Goal: Communication & Community: Answer question/provide support

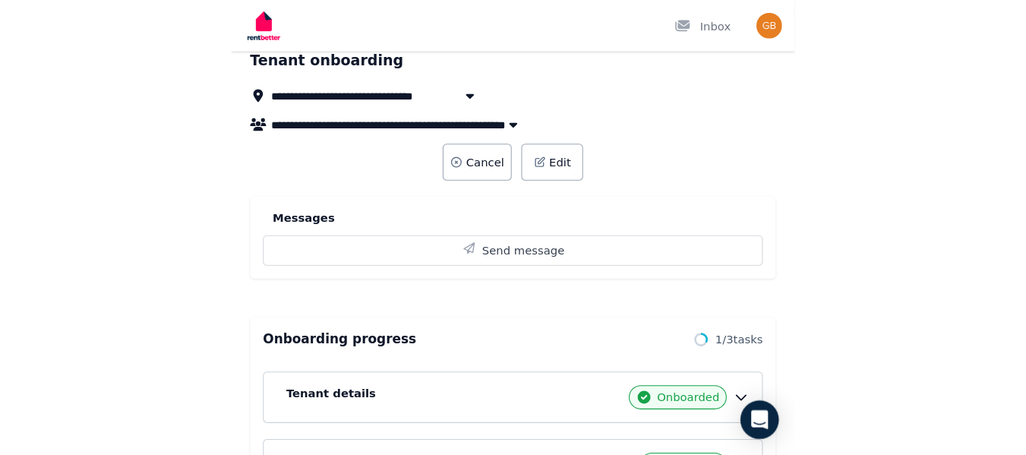
scroll to position [70, 0]
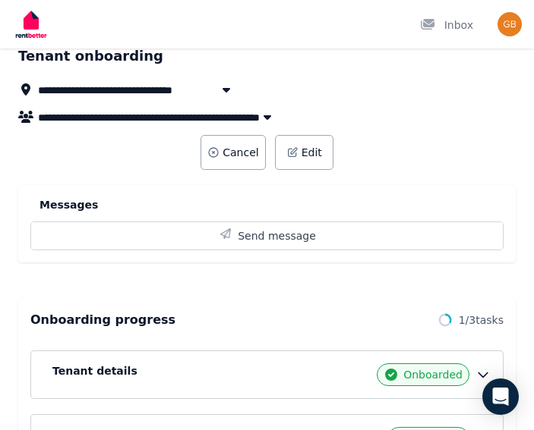
click at [266, 116] on icon "button" at bounding box center [267, 117] width 8 height 5
type input "**********"
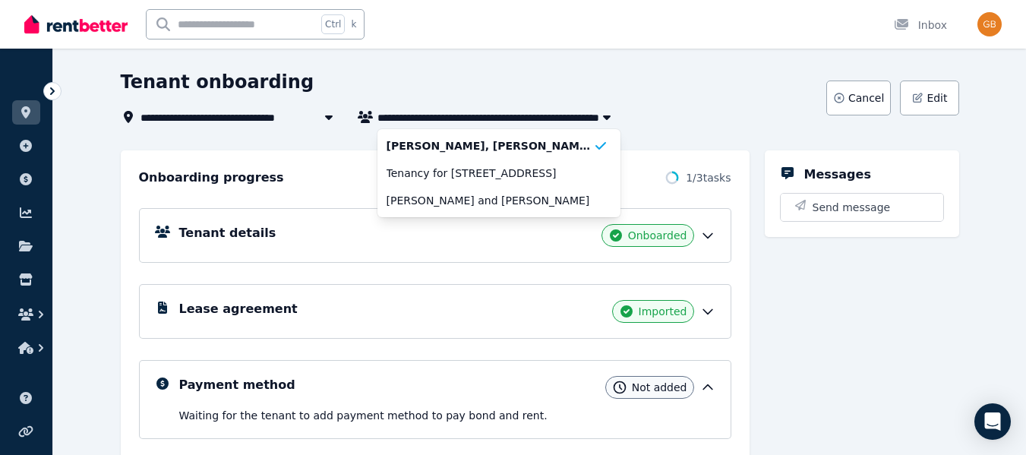
scroll to position [0, 0]
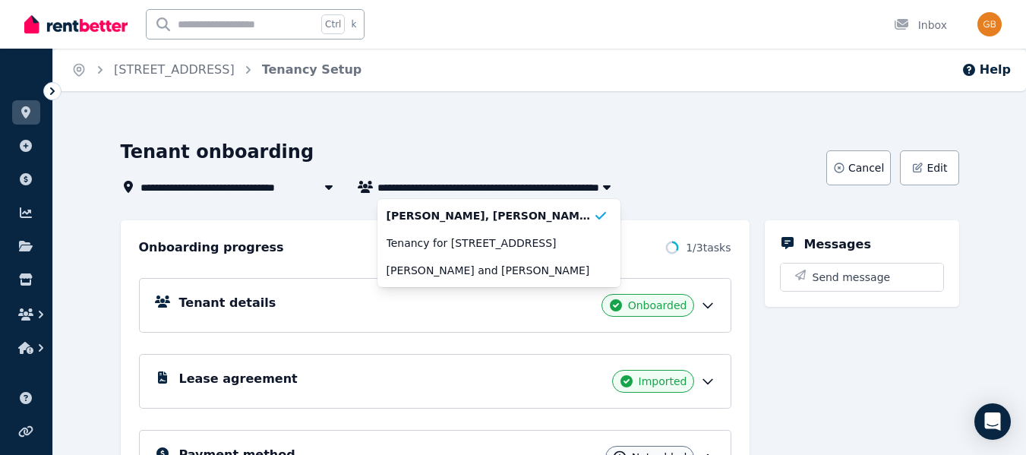
click at [509, 143] on div "Tenant onboarding" at bounding box center [469, 154] width 696 height 29
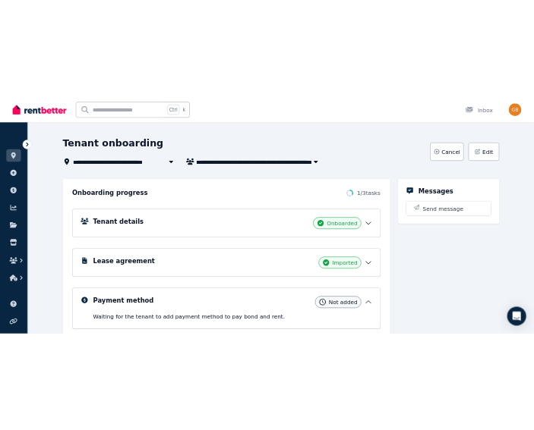
scroll to position [63, 0]
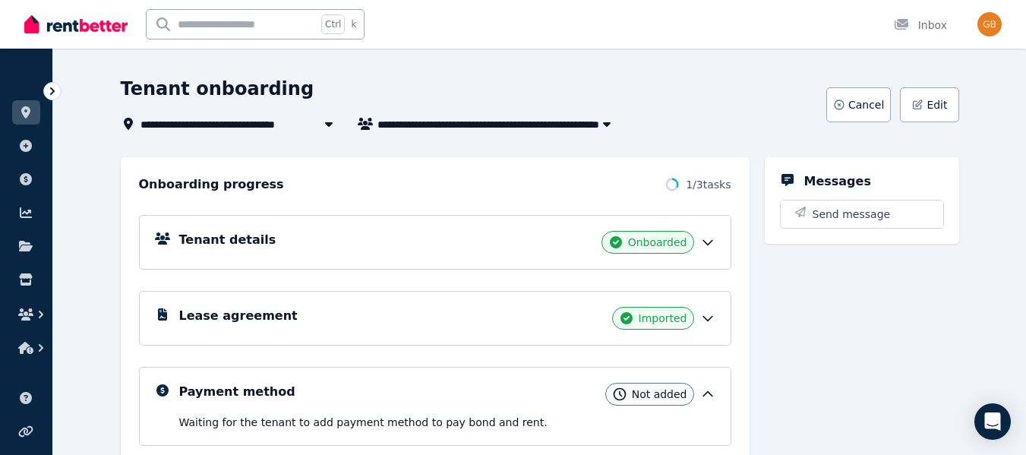
click at [544, 236] on icon at bounding box center [707, 242] width 15 height 15
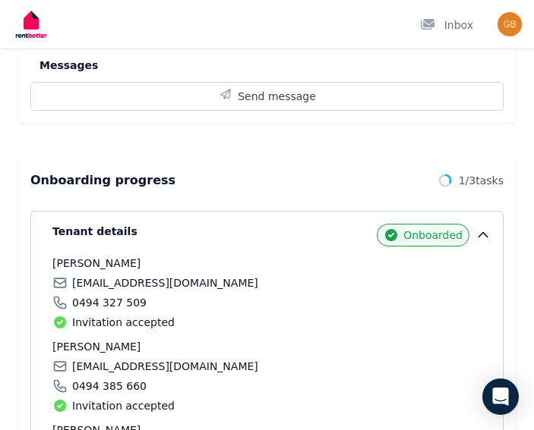
scroll to position [312, 0]
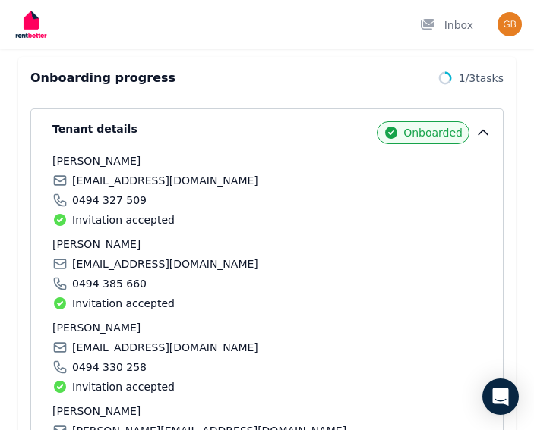
click at [136, 281] on div "0494 385 660" at bounding box center [271, 283] width 438 height 15
drag, startPoint x: 71, startPoint y: 285, endPoint x: 133, endPoint y: 288, distance: 62.3
click at [133, 288] on div "0494 385 660" at bounding box center [271, 283] width 438 height 15
copy span "0494 385 660"
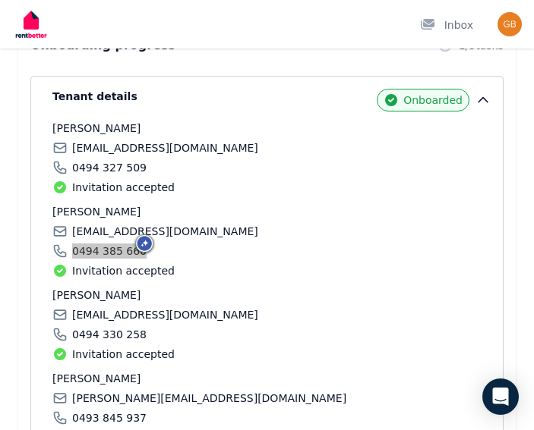
scroll to position [345, 0]
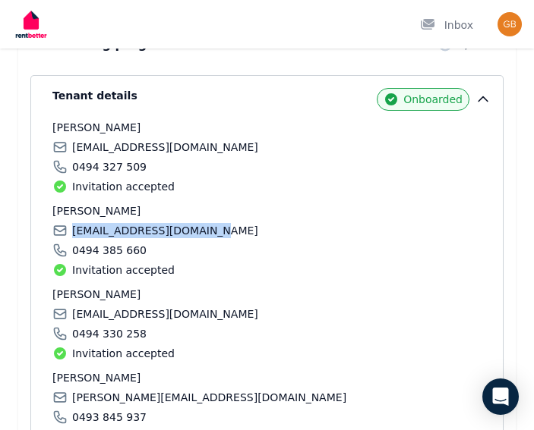
drag, startPoint x: 206, startPoint y: 235, endPoint x: 71, endPoint y: 238, distance: 134.4
click at [71, 238] on div "[EMAIL_ADDRESS][DOMAIN_NAME]" at bounding box center [271, 230] width 438 height 15
copy span "[EMAIL_ADDRESS][DOMAIN_NAME]"
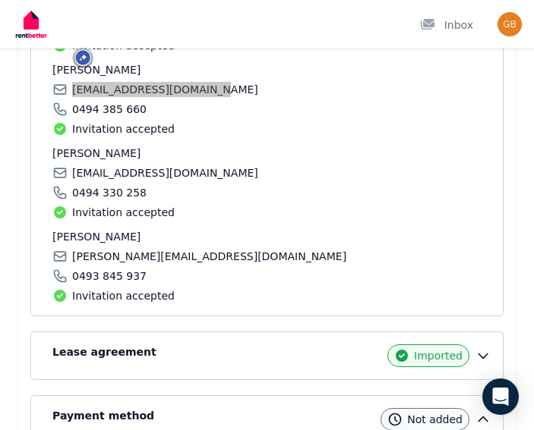
scroll to position [517, 0]
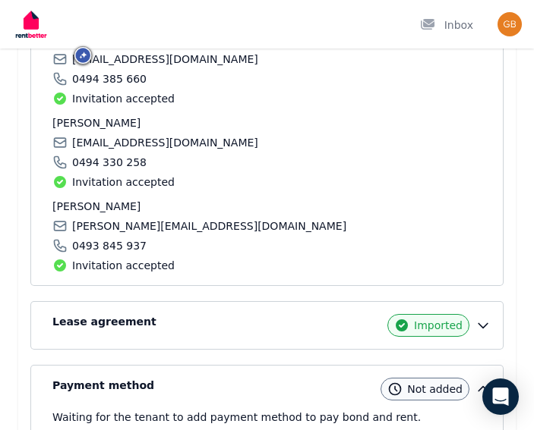
click at [322, 184] on div "Invitation accepted" at bounding box center [271, 182] width 438 height 15
click at [119, 121] on span "[PERSON_NAME]" at bounding box center [271, 122] width 438 height 15
drag, startPoint x: 116, startPoint y: 124, endPoint x: 49, endPoint y: 113, distance: 67.7
click at [49, 113] on div "Tenant details Onboarded [PERSON_NAME] [PERSON_NAME][EMAIL_ADDRESS][DOMAIN_NAME…" at bounding box center [266, 94] width 447 height 357
copy span "[PERSON_NAME]"
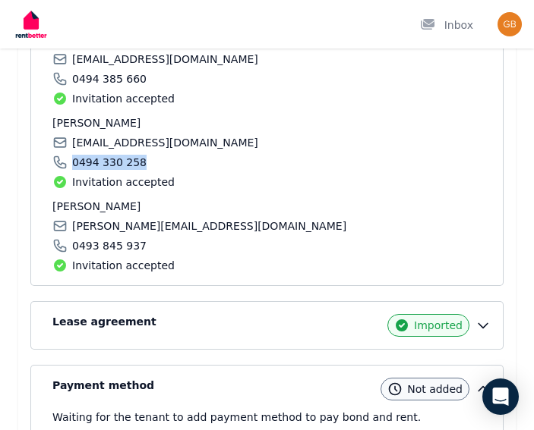
drag, startPoint x: 143, startPoint y: 166, endPoint x: 72, endPoint y: 166, distance: 70.6
click at [72, 166] on div "0494 330 258" at bounding box center [271, 162] width 438 height 15
copy span "0494 330 258"
click at [225, 144] on div "[EMAIL_ADDRESS][DOMAIN_NAME]" at bounding box center [271, 142] width 438 height 15
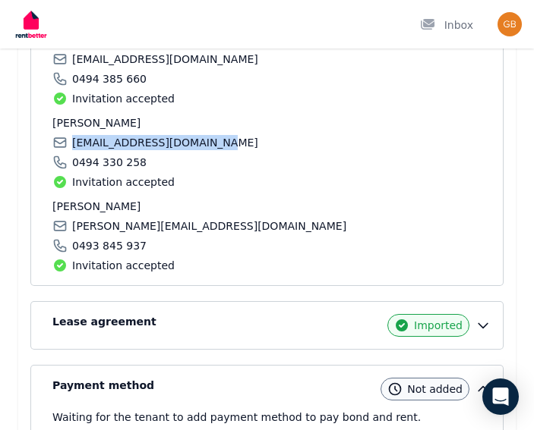
drag, startPoint x: 220, startPoint y: 143, endPoint x: 75, endPoint y: 141, distance: 145.0
click at [75, 141] on div "[EMAIL_ADDRESS][DOMAIN_NAME]" at bounding box center [271, 142] width 438 height 15
copy span "[EMAIL_ADDRESS][DOMAIN_NAME]"
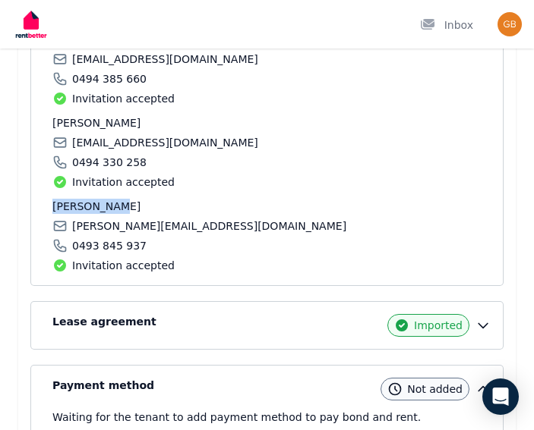
drag, startPoint x: 121, startPoint y: 208, endPoint x: 52, endPoint y: 210, distance: 69.1
click at [52, 210] on div "Tenant details Onboarded [PERSON_NAME] [PERSON_NAME][EMAIL_ADDRESS][DOMAIN_NAME…" at bounding box center [266, 94] width 447 height 357
copy span "[PERSON_NAME]"
click at [237, 228] on div "[PERSON_NAME][EMAIL_ADDRESS][DOMAIN_NAME]" at bounding box center [271, 226] width 438 height 15
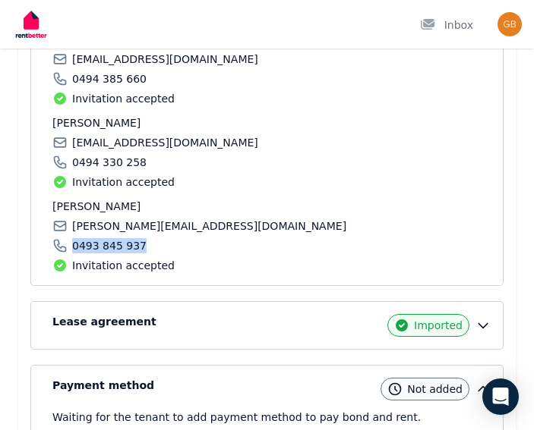
drag, startPoint x: 143, startPoint y: 248, endPoint x: 72, endPoint y: 249, distance: 71.4
click at [72, 249] on div "0493 845 937" at bounding box center [271, 245] width 438 height 15
copy span "0493 845 937"
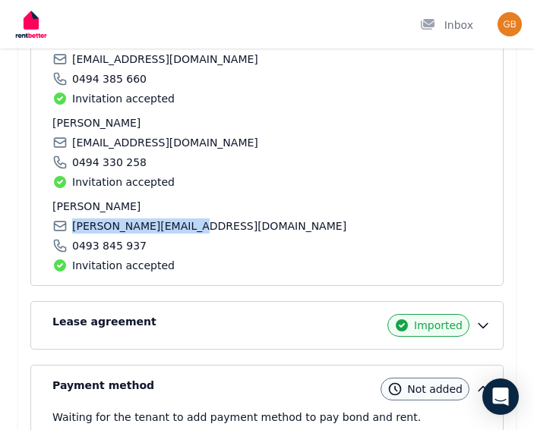
drag, startPoint x: 193, startPoint y: 225, endPoint x: 73, endPoint y: 228, distance: 120.0
click at [73, 228] on div "[PERSON_NAME][EMAIL_ADDRESS][DOMAIN_NAME]" at bounding box center [271, 226] width 438 height 15
copy span "[PERSON_NAME][EMAIL_ADDRESS][DOMAIN_NAME]"
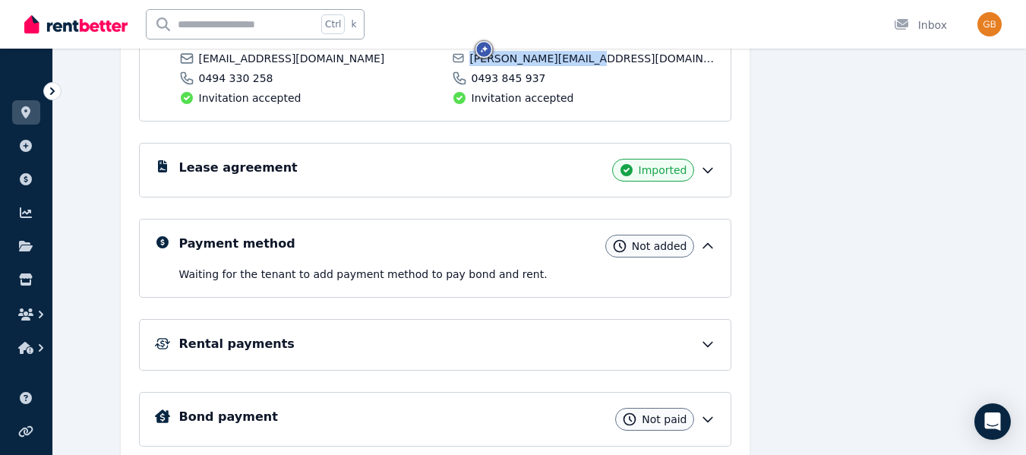
scroll to position [440, 0]
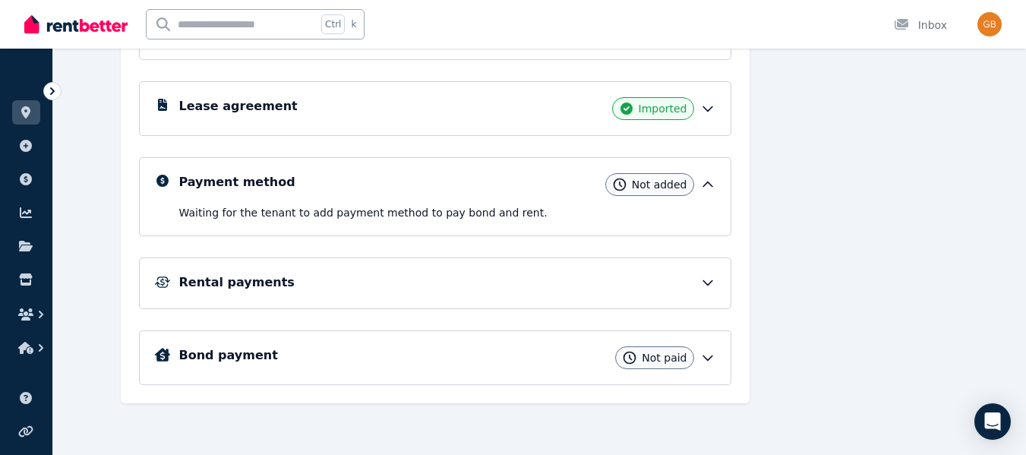
click at [544, 279] on icon at bounding box center [707, 282] width 15 height 15
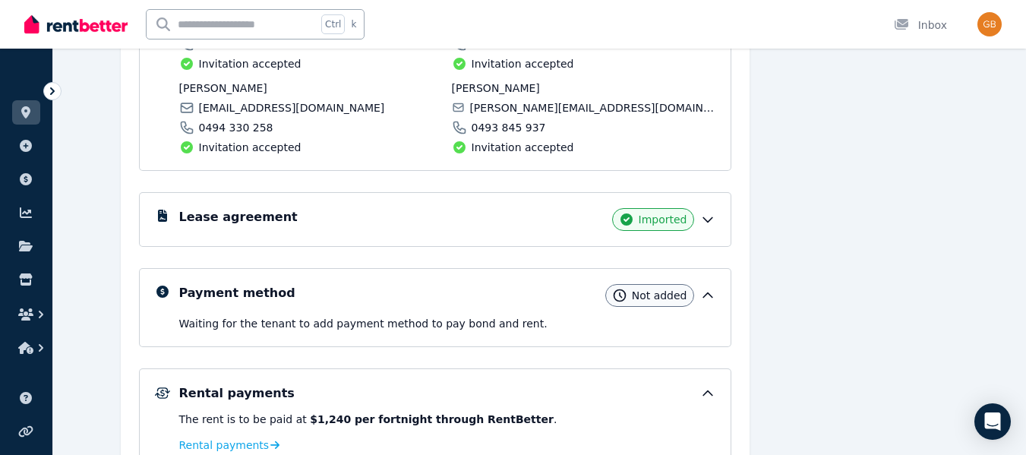
scroll to position [331, 0]
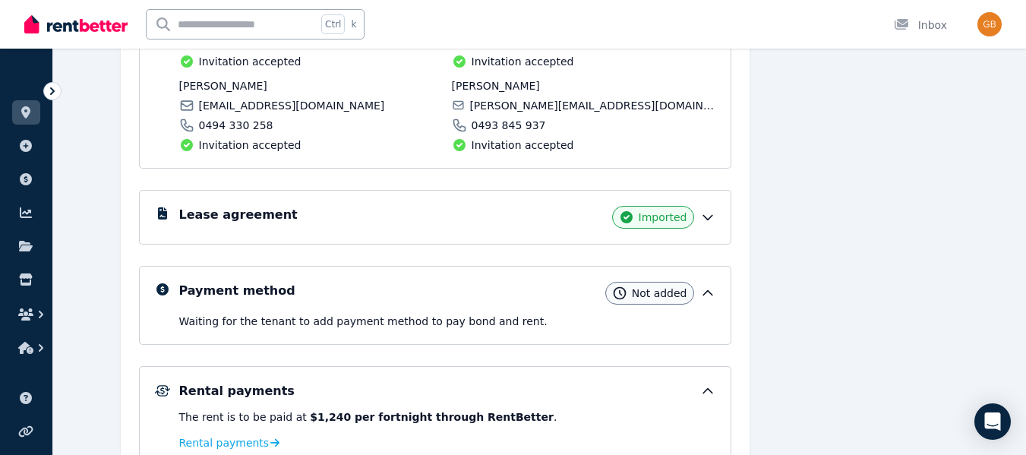
click at [544, 219] on icon at bounding box center [707, 217] width 15 height 15
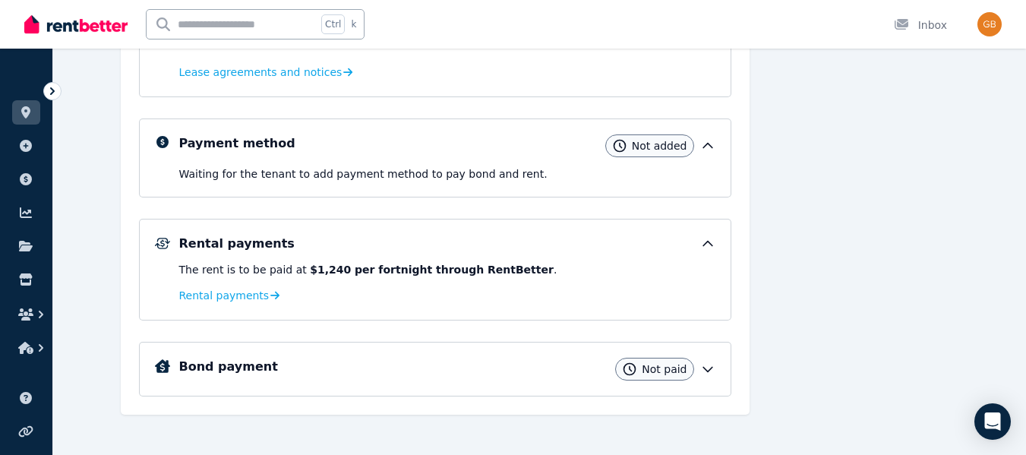
scroll to position [563, 0]
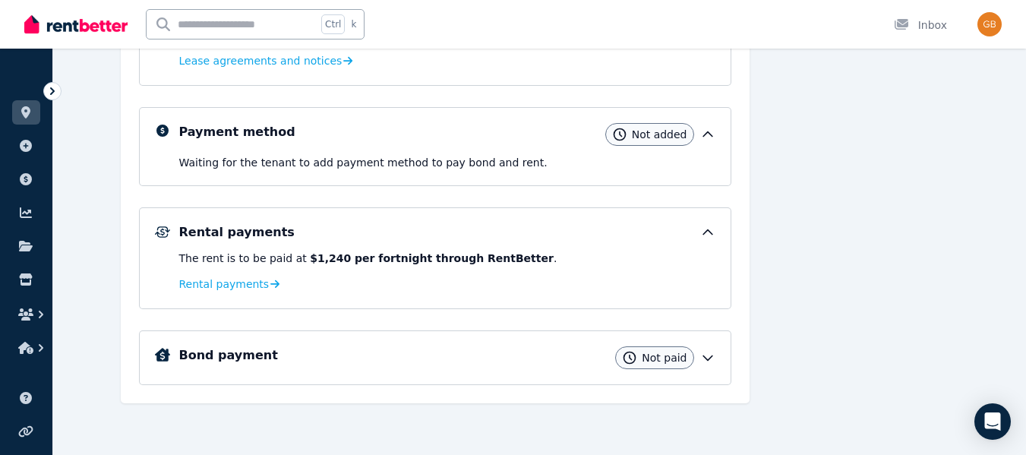
click at [544, 365] on div "Bond payment Not paid" at bounding box center [447, 357] width 536 height 23
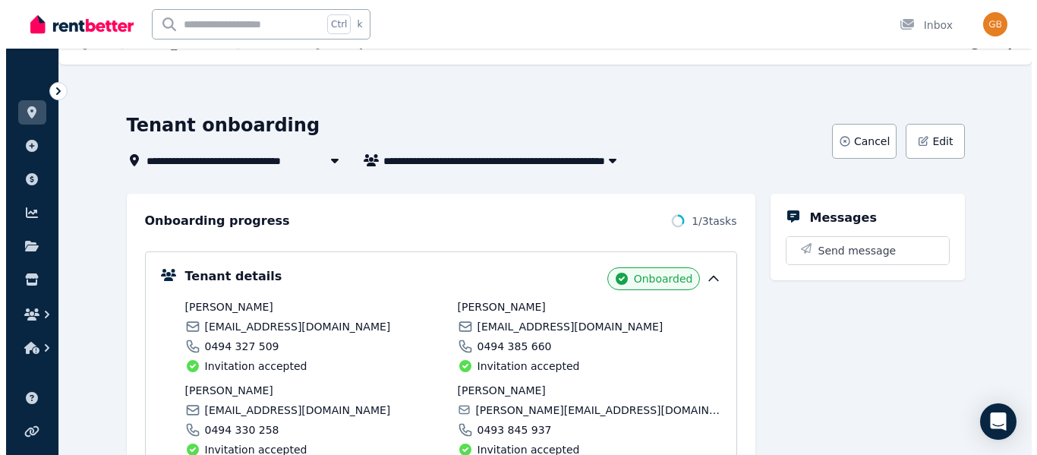
scroll to position [0, 0]
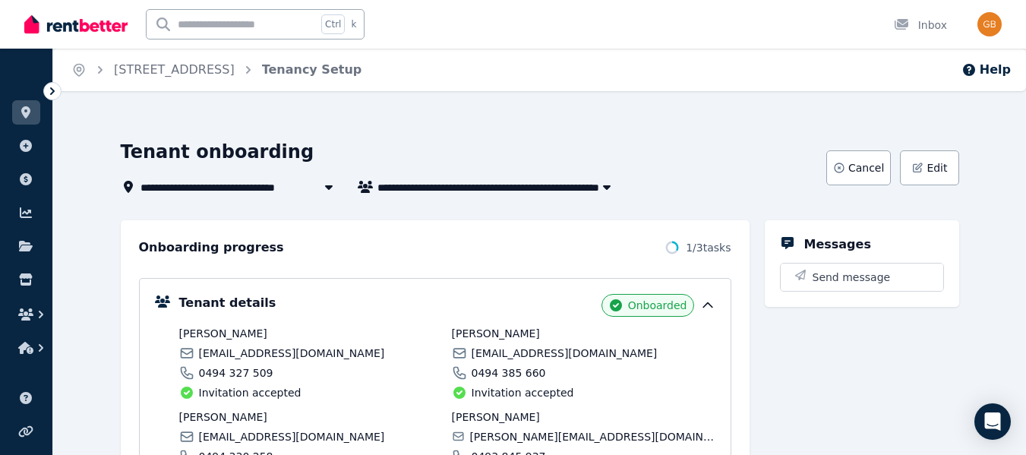
click at [544, 24] on div at bounding box center [906, 24] width 24 height 15
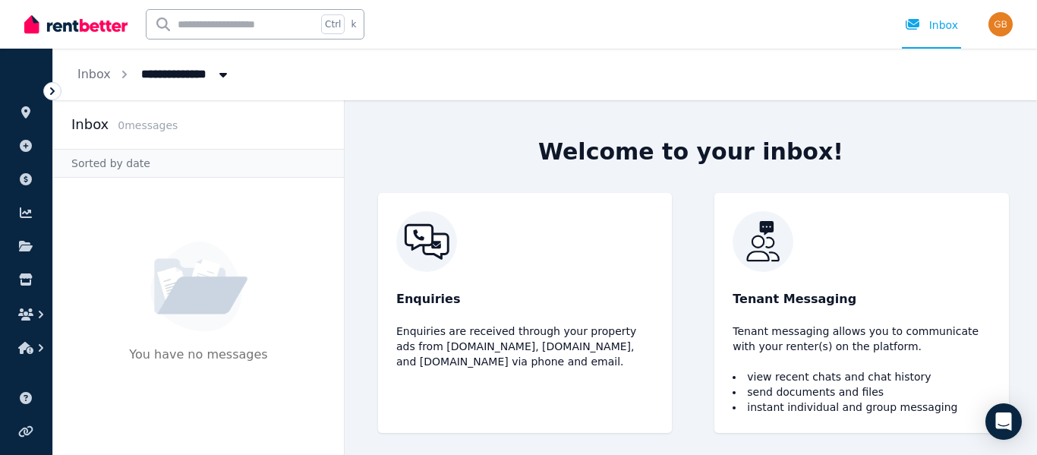
click at [544, 430] on div "Open Intercom Messenger" at bounding box center [1003, 421] width 36 height 36
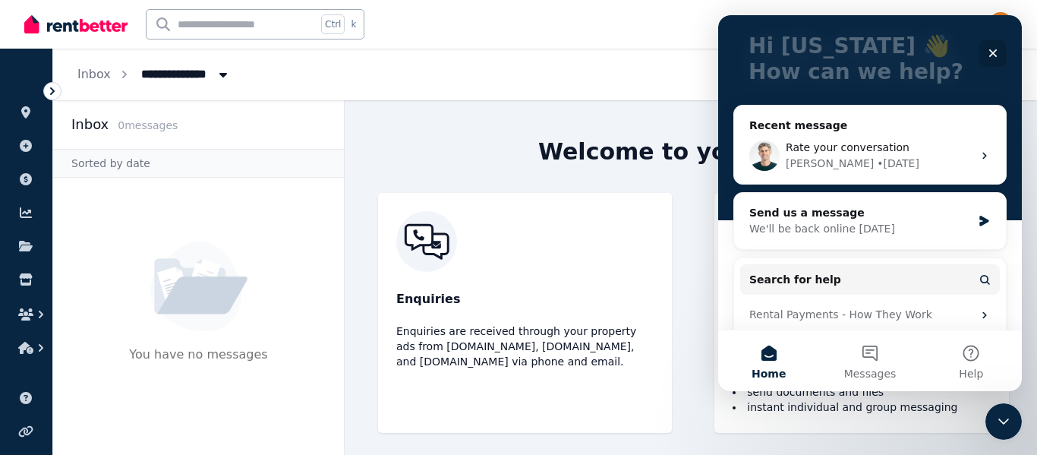
scroll to position [89, 0]
click at [544, 164] on div "[PERSON_NAME] • [DATE]" at bounding box center [879, 164] width 187 height 16
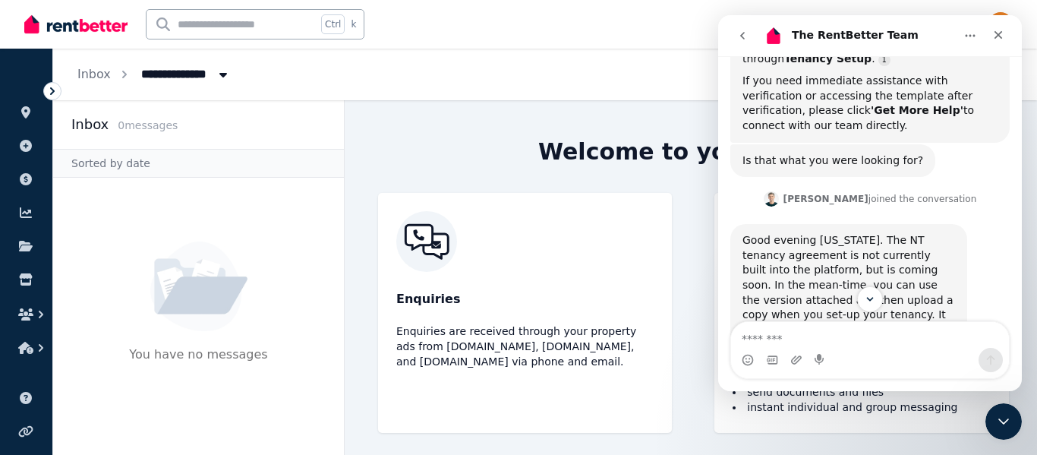
scroll to position [1684, 0]
click at [544, 24] on div "Close" at bounding box center [998, 34] width 27 height 27
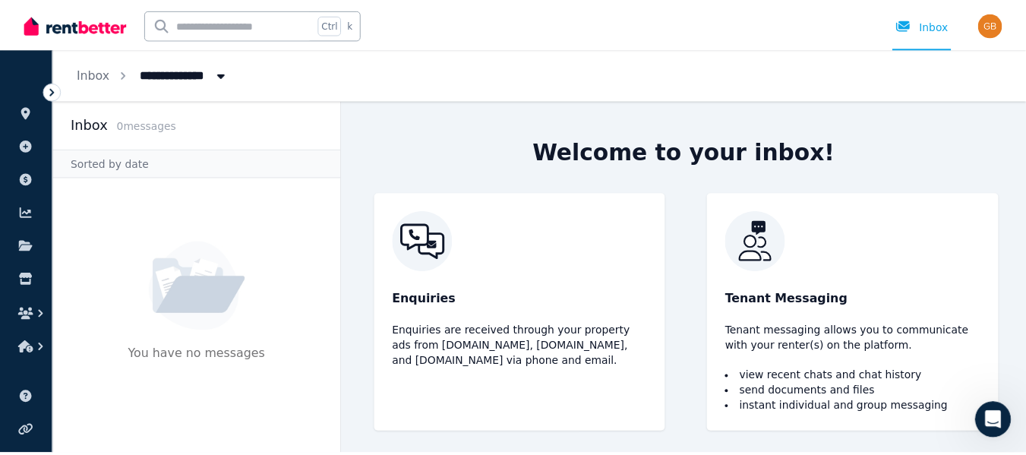
scroll to position [1820, 0]
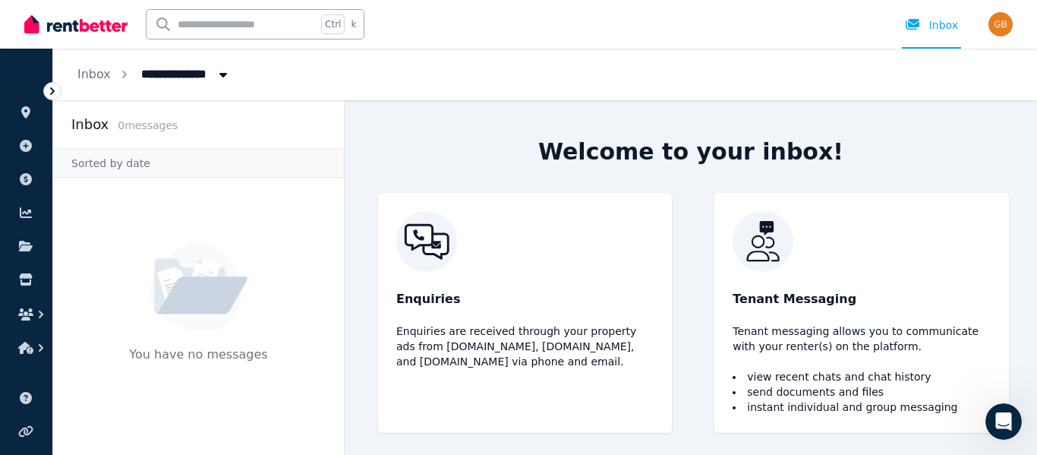
click at [66, 96] on ol "**********" at bounding box center [154, 75] width 202 height 52
click at [54, 96] on icon at bounding box center [52, 91] width 15 height 15
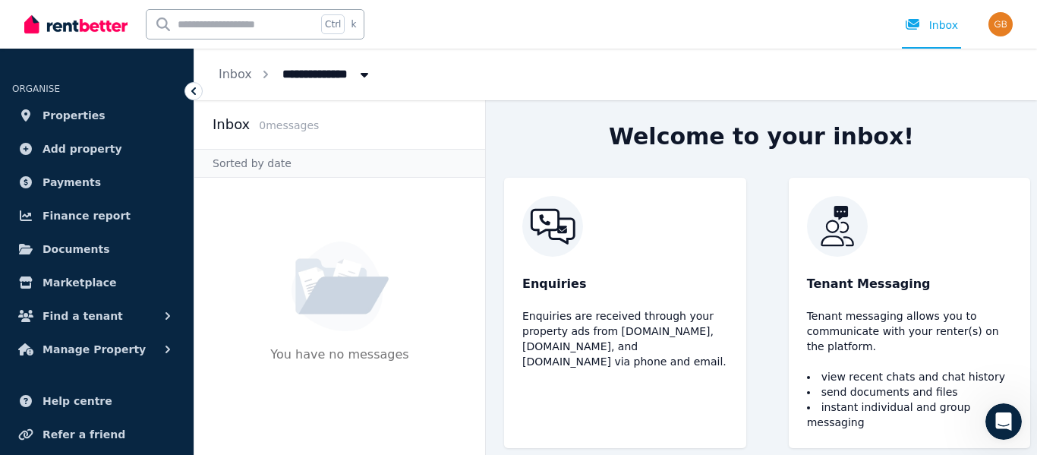
click at [68, 118] on span "Properties" at bounding box center [74, 115] width 63 height 18
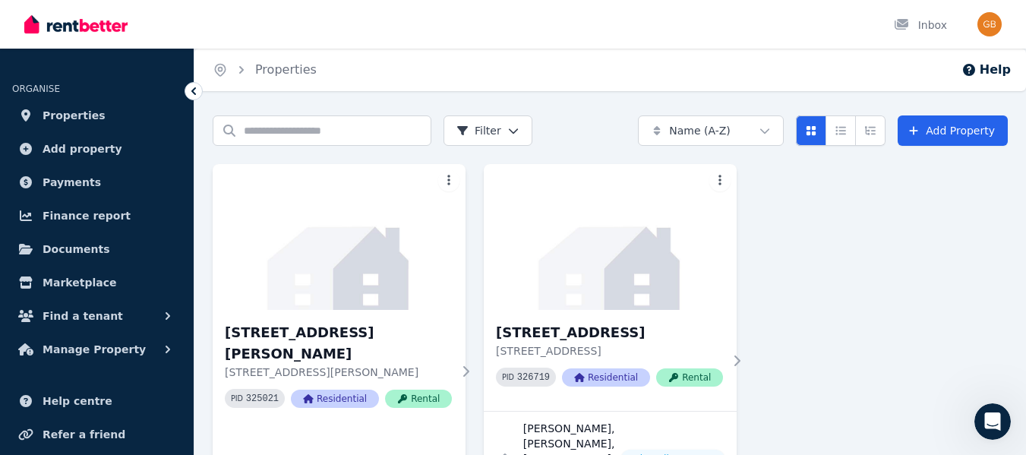
click at [544, 367] on icon at bounding box center [736, 361] width 15 height 12
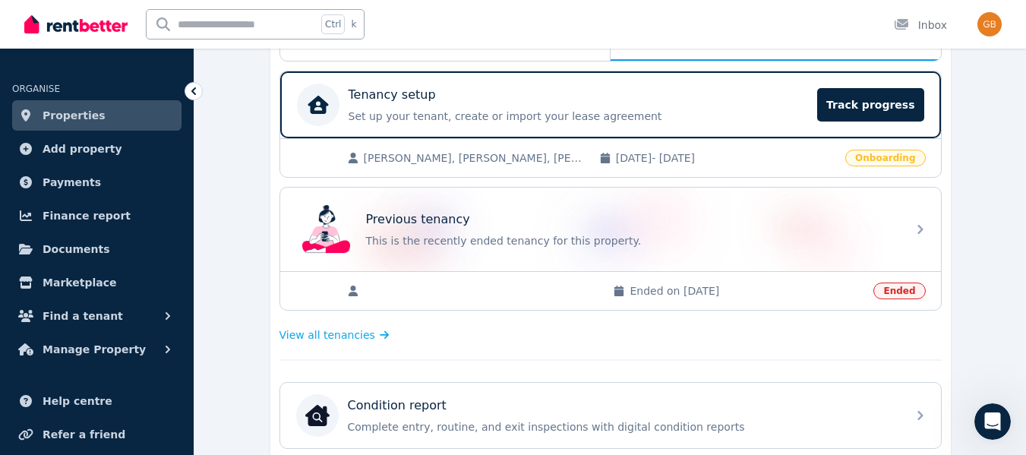
scroll to position [291, 0]
click at [544, 102] on div "Tenancy setup" at bounding box center [578, 94] width 460 height 18
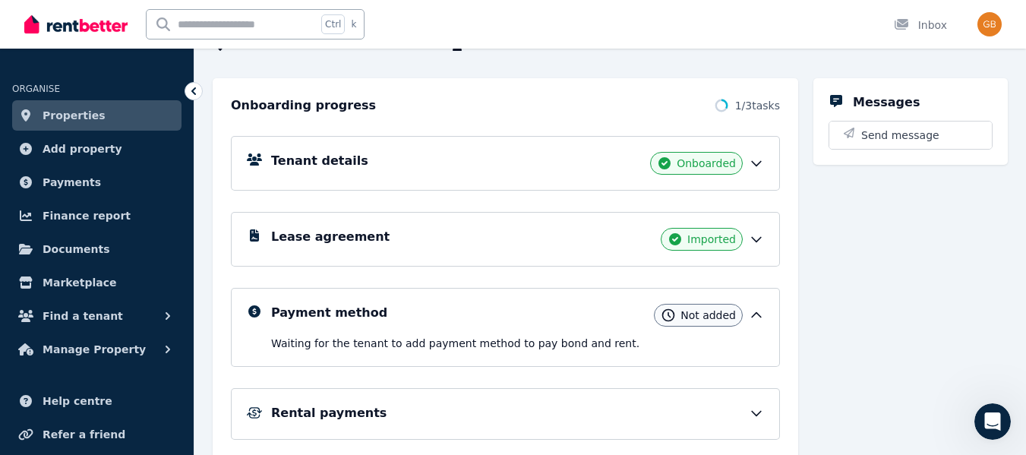
scroll to position [143, 0]
click at [544, 229] on div "Lease agreement Imported" at bounding box center [505, 238] width 549 height 55
click at [544, 234] on icon at bounding box center [756, 238] width 15 height 15
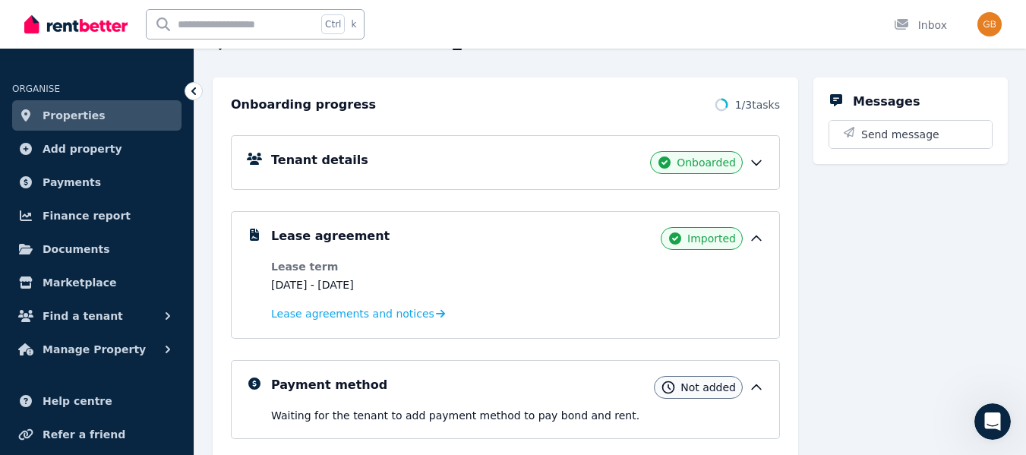
click at [372, 317] on span "Lease agreements and notices" at bounding box center [352, 313] width 163 height 15
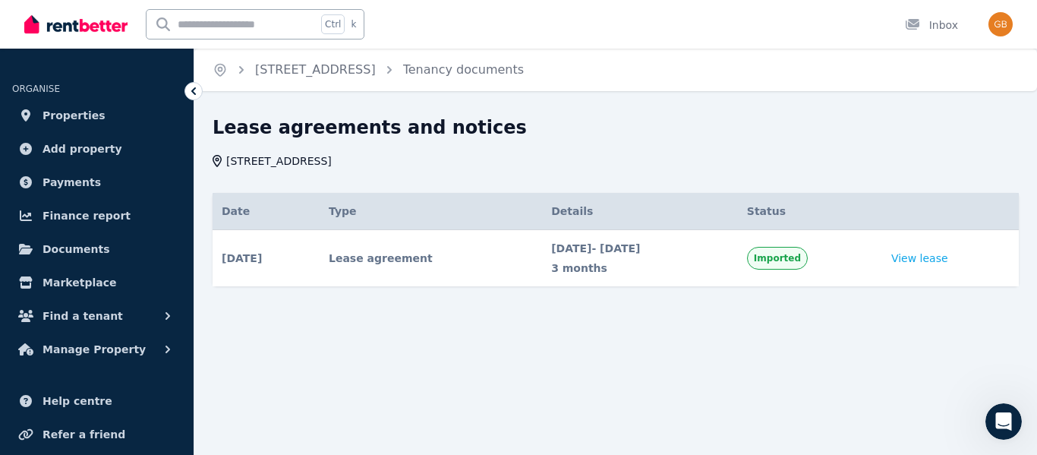
click at [544, 251] on link "View lease" at bounding box center [919, 258] width 57 height 15
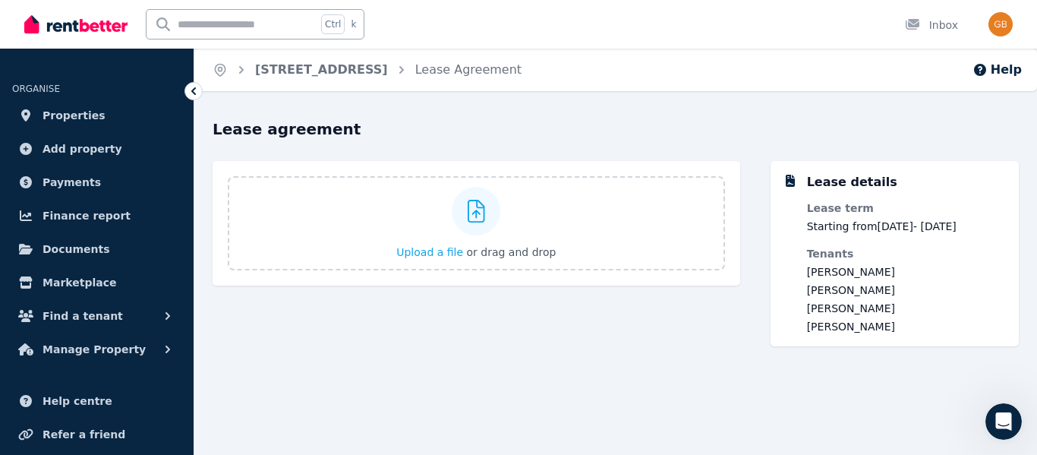
click at [449, 257] on span "Upload a file" at bounding box center [429, 252] width 67 height 12
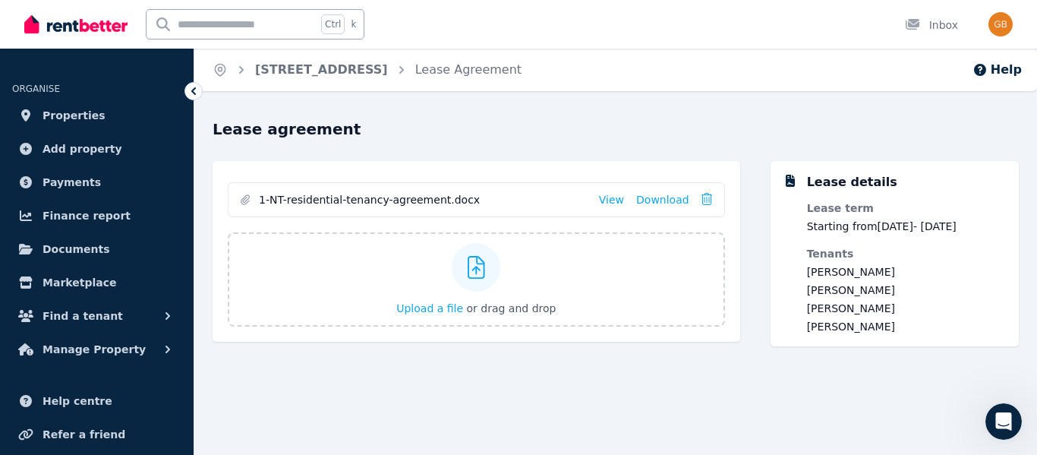
click at [192, 88] on icon at bounding box center [193, 91] width 15 height 15
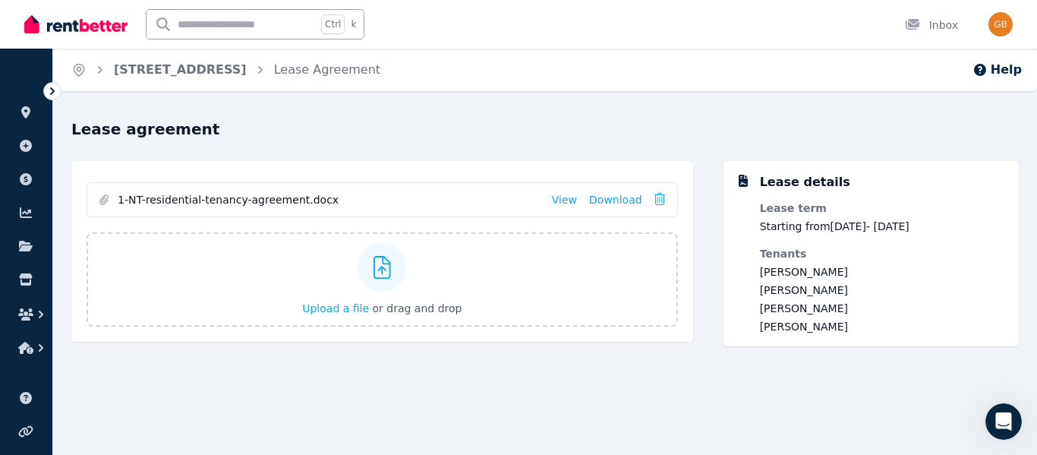
click at [50, 88] on icon at bounding box center [52, 91] width 15 height 15
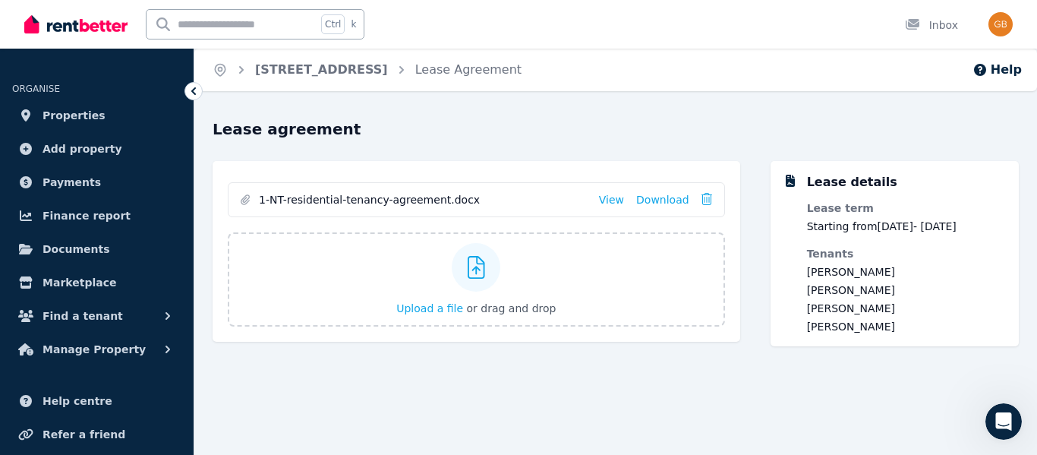
click at [301, 64] on link "[STREET_ADDRESS]" at bounding box center [321, 69] width 133 height 14
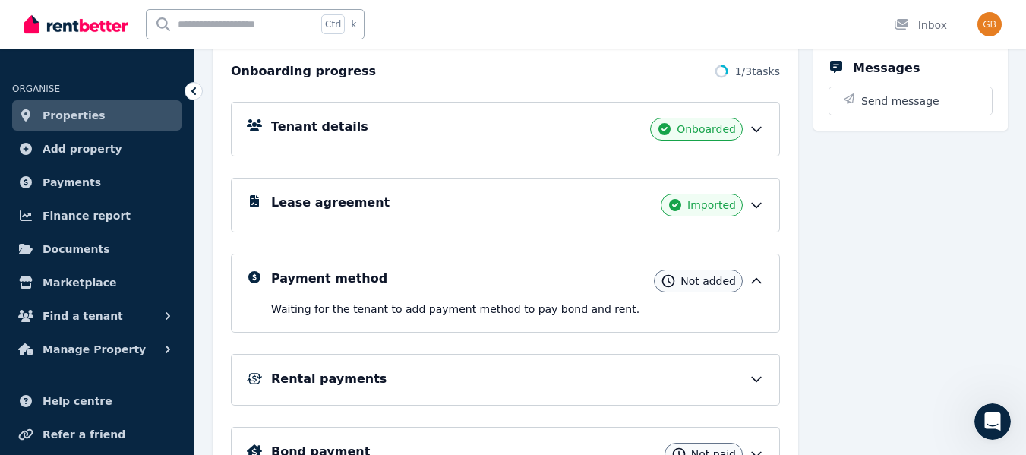
scroll to position [207, 0]
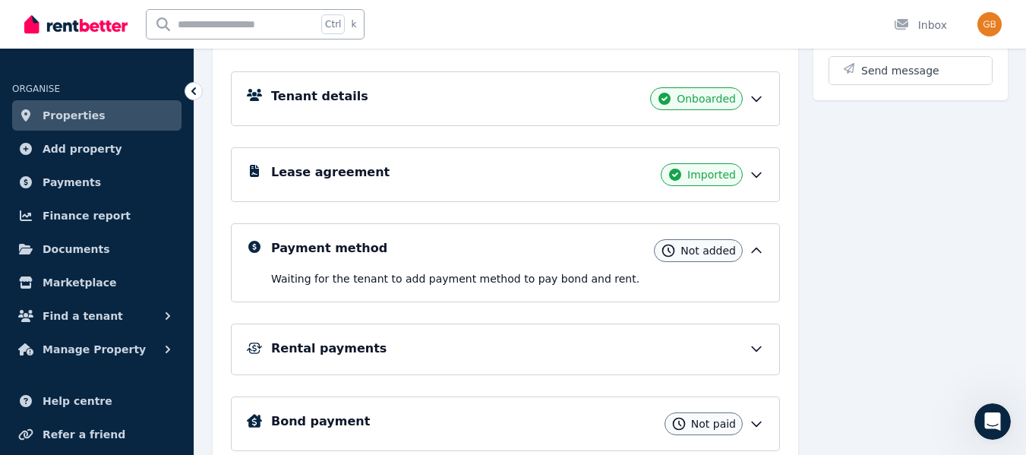
click at [495, 260] on div "Payment method Not added" at bounding box center [517, 250] width 493 height 23
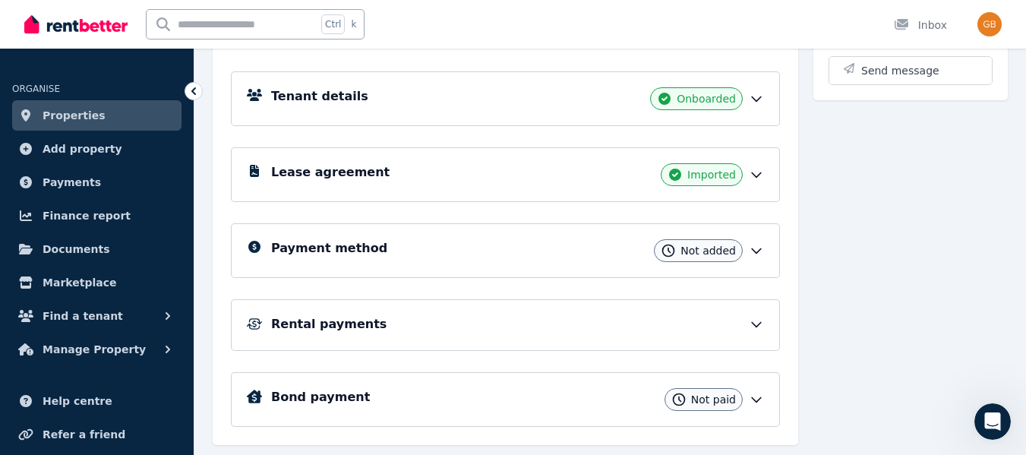
click at [495, 260] on div "Payment method Not added" at bounding box center [517, 250] width 493 height 23
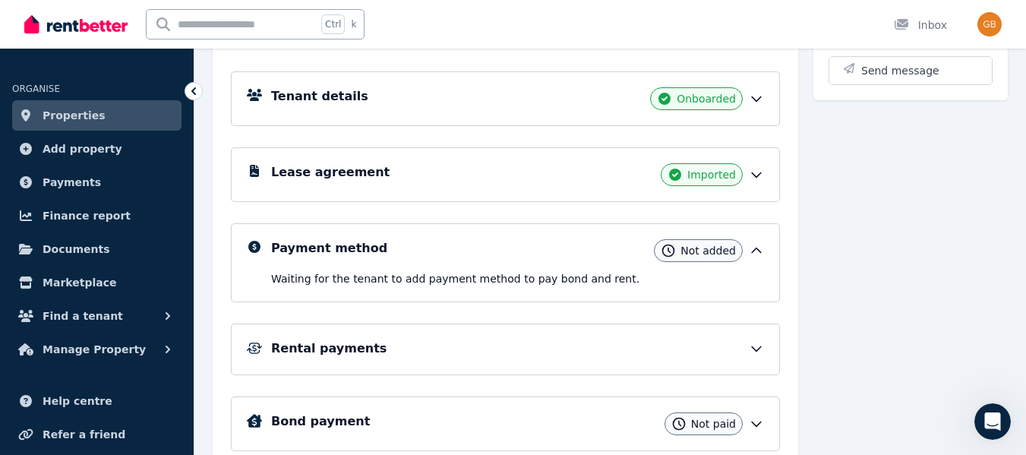
click at [496, 356] on div "Rental payments" at bounding box center [517, 348] width 493 height 18
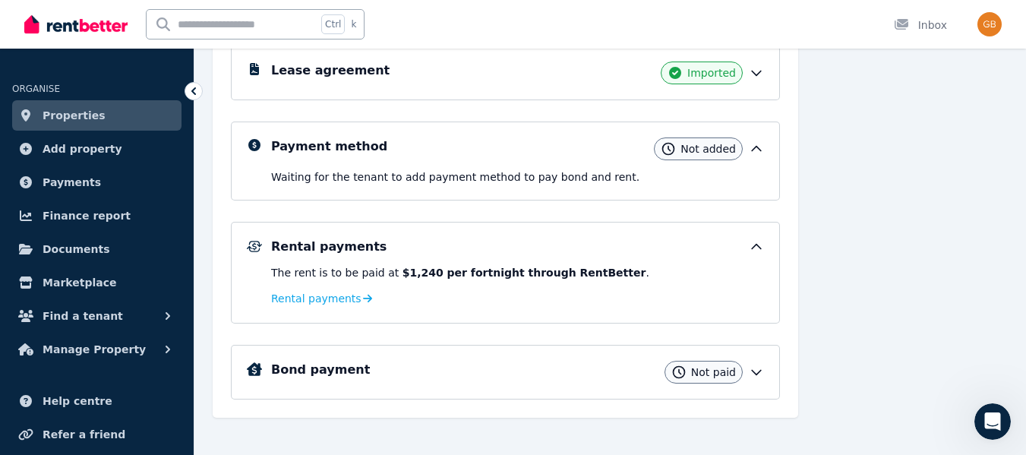
scroll to position [323, 0]
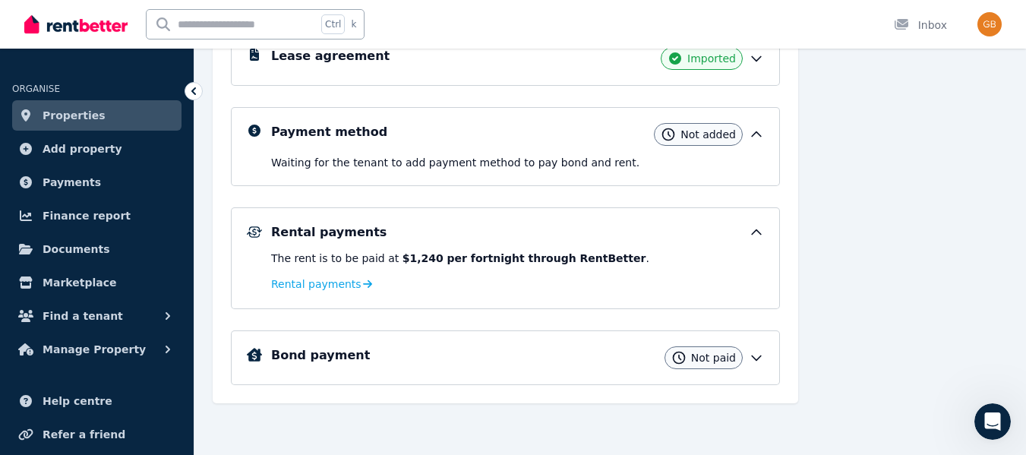
click at [363, 289] on icon at bounding box center [367, 284] width 9 height 11
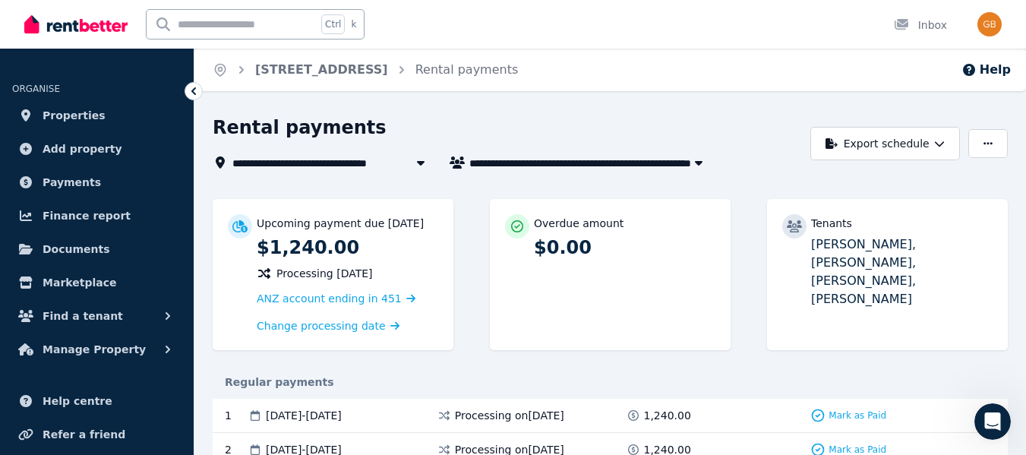
drag, startPoint x: 381, startPoint y: 162, endPoint x: 355, endPoint y: 160, distance: 25.9
click at [355, 160] on span "[STREET_ADDRESS]" at bounding box center [298, 162] width 133 height 18
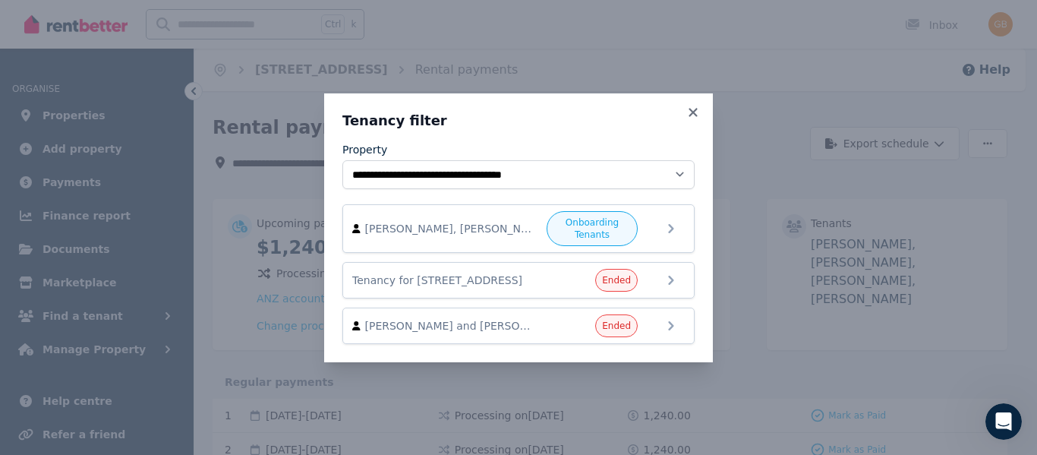
drag, startPoint x: 670, startPoint y: 230, endPoint x: 657, endPoint y: 223, distance: 13.9
click at [544, 223] on div "[PERSON_NAME], [PERSON_NAME], [PERSON_NAME], and [PERSON_NAME] Onboarding Tenan…" at bounding box center [518, 228] width 333 height 35
click at [544, 226] on icon at bounding box center [671, 228] width 18 height 18
click at [503, 228] on span "[PERSON_NAME], [PERSON_NAME], [PERSON_NAME], and [PERSON_NAME]" at bounding box center [451, 228] width 173 height 15
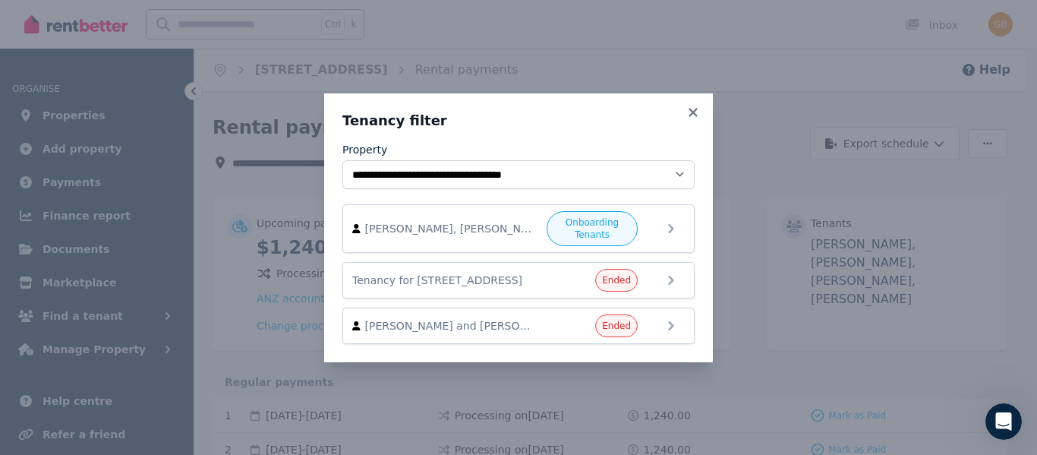
click at [503, 228] on span "[PERSON_NAME], [PERSON_NAME], [PERSON_NAME], and [PERSON_NAME]" at bounding box center [451, 228] width 173 height 15
click at [544, 108] on icon at bounding box center [693, 113] width 15 height 14
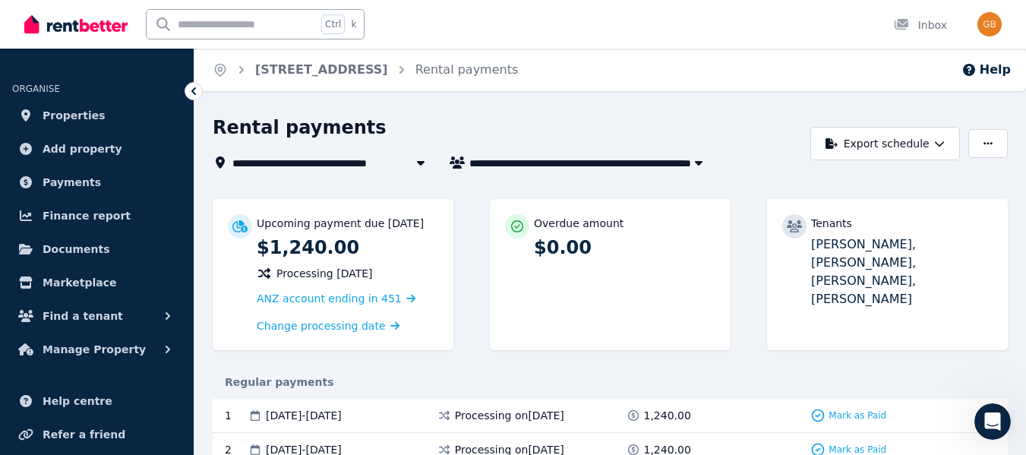
click at [312, 67] on link "[STREET_ADDRESS]" at bounding box center [321, 69] width 133 height 14
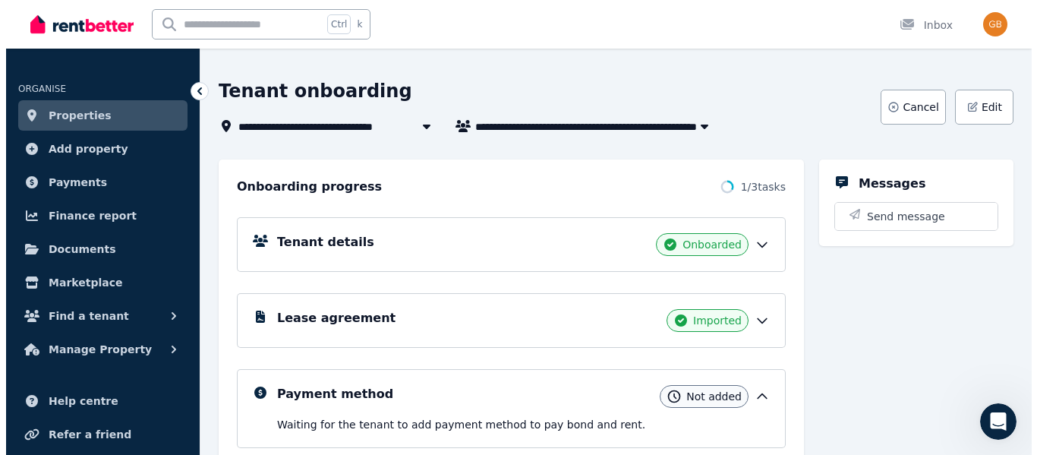
scroll to position [60, 0]
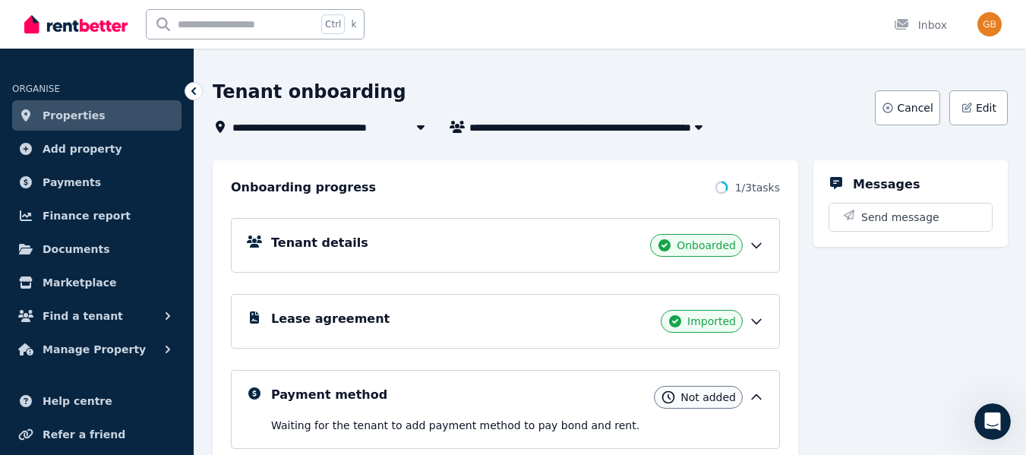
click at [544, 219] on button "Send message" at bounding box center [910, 216] width 162 height 27
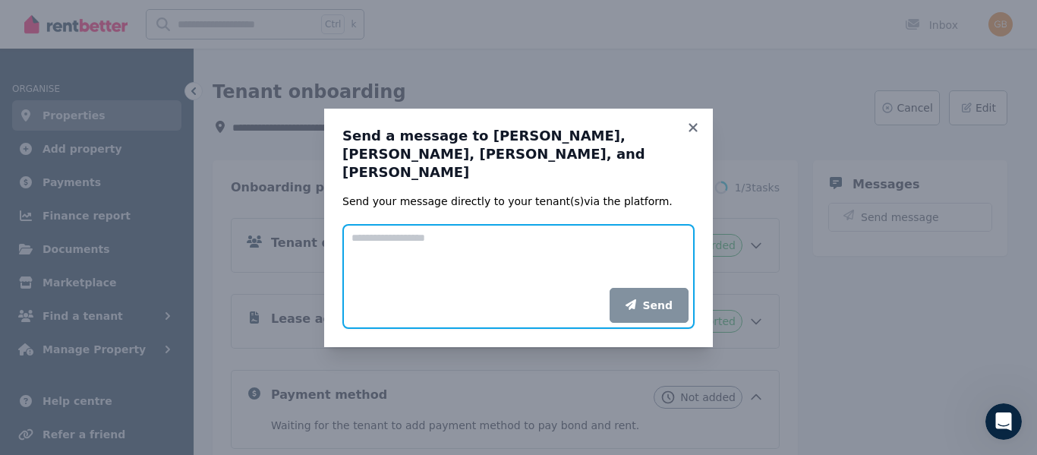
click at [544, 241] on textarea "Add your message" at bounding box center [518, 256] width 352 height 64
type textarea "*"
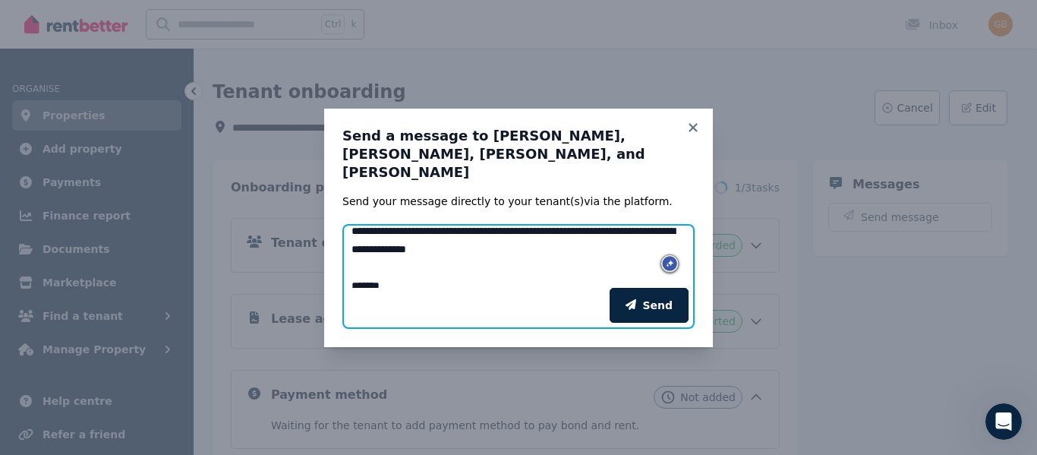
scroll to position [41, 0]
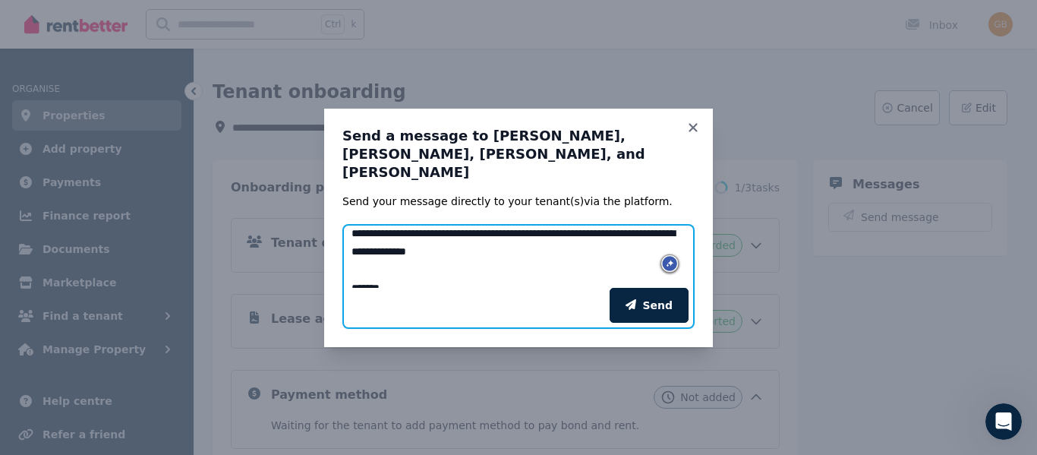
click at [544, 249] on textarea "**********" at bounding box center [518, 256] width 352 height 64
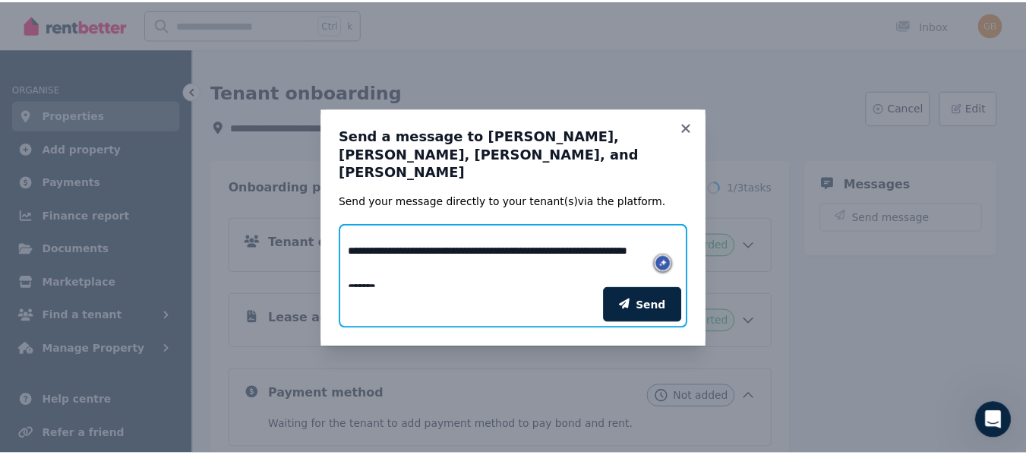
scroll to position [96, 0]
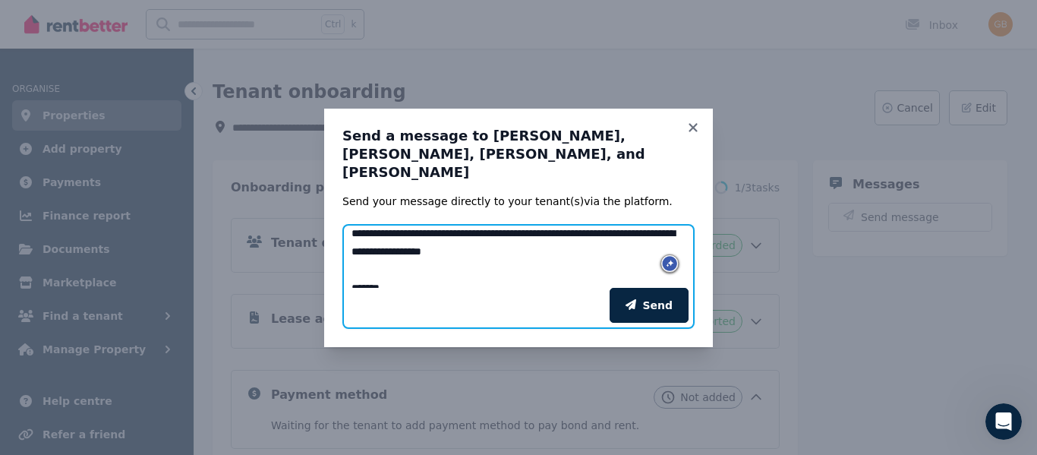
type textarea "**********"
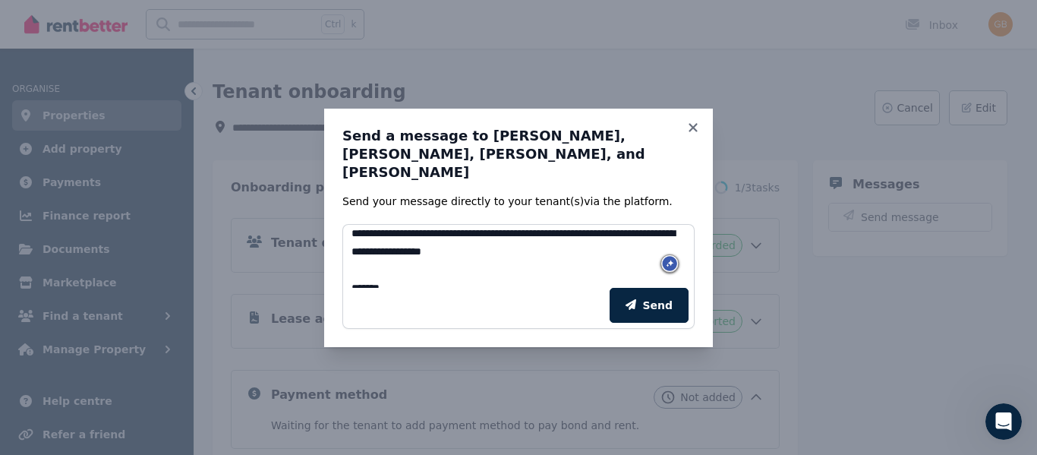
click at [544, 289] on button "Send" at bounding box center [649, 305] width 79 height 35
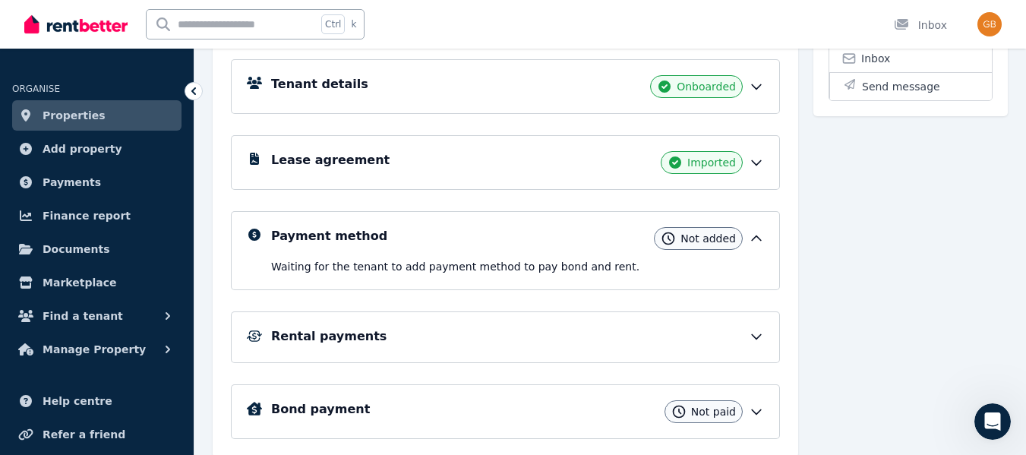
scroll to position [0, 0]
